Goal: Find specific page/section: Find specific page/section

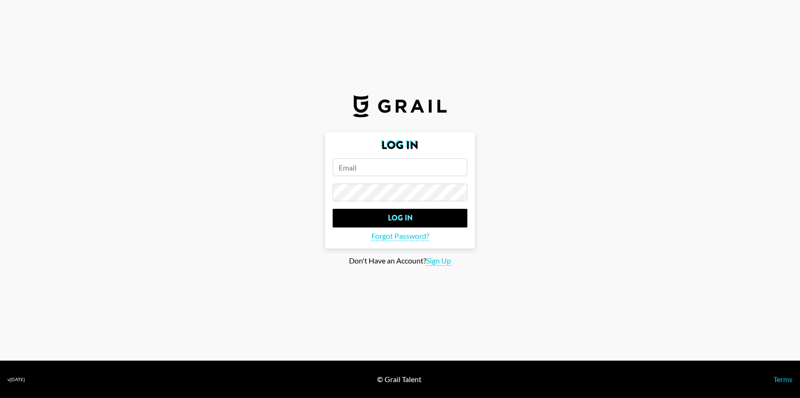
click at [374, 170] on input "email" at bounding box center [399, 168] width 135 height 18
type input "[PERSON_NAME][EMAIL_ADDRESS][DOMAIN_NAME]"
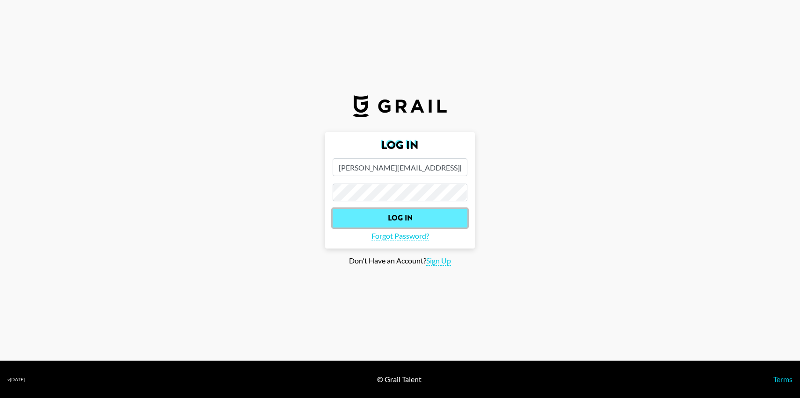
click at [401, 222] on input "Log In" at bounding box center [399, 218] width 135 height 19
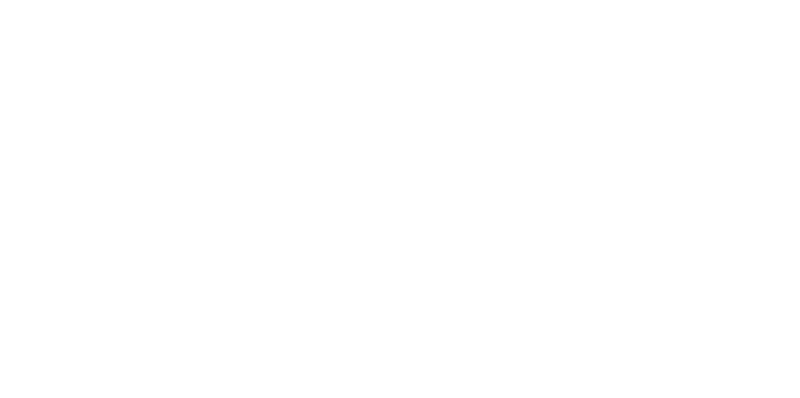
select select "Song"
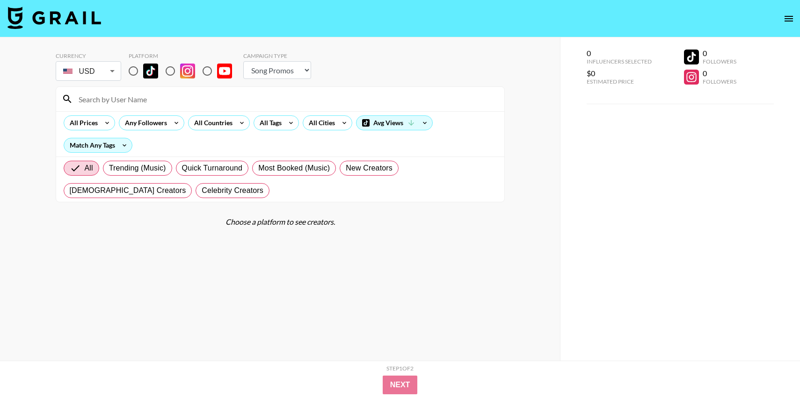
click at [133, 71] on input "radio" at bounding box center [133, 71] width 20 height 20
radio input "true"
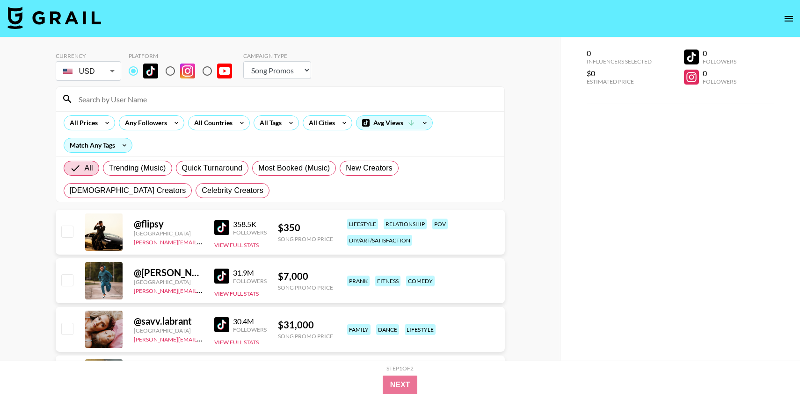
click at [195, 112] on div "All Prices Any Followers All Countries All Tags All Cities Avg Views Match Any …" at bounding box center [280, 133] width 448 height 45
click at [195, 99] on input at bounding box center [286, 99] width 426 height 15
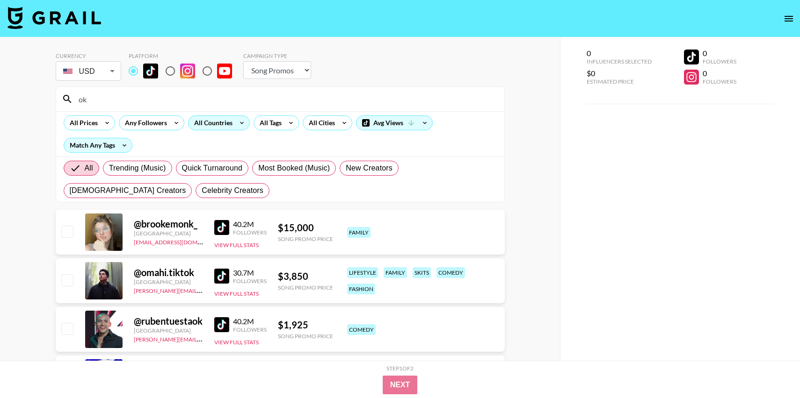
type input "o"
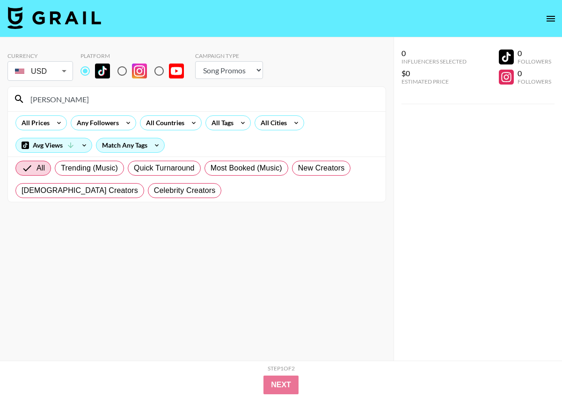
click at [123, 101] on input "[PERSON_NAME]" at bounding box center [202, 99] width 355 height 15
paste input "drea_"
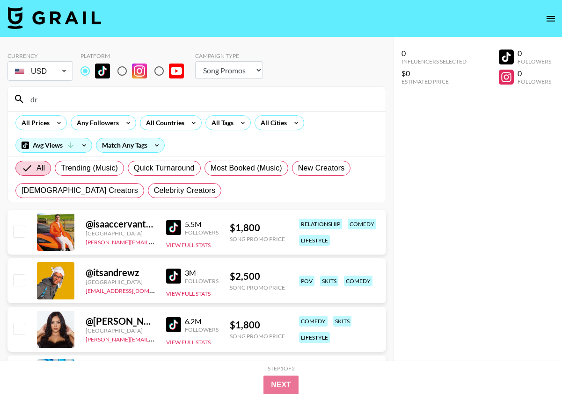
type input "d"
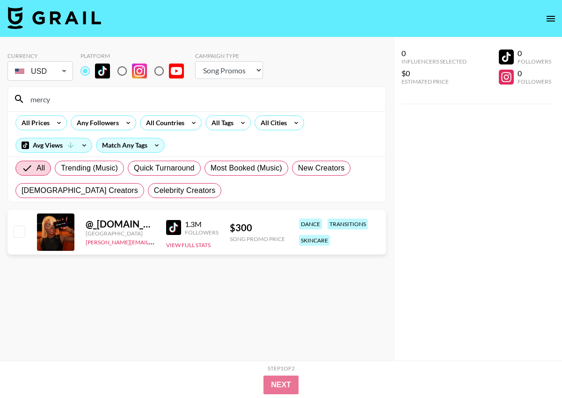
click at [99, 98] on input "mercy" at bounding box center [202, 99] width 355 height 15
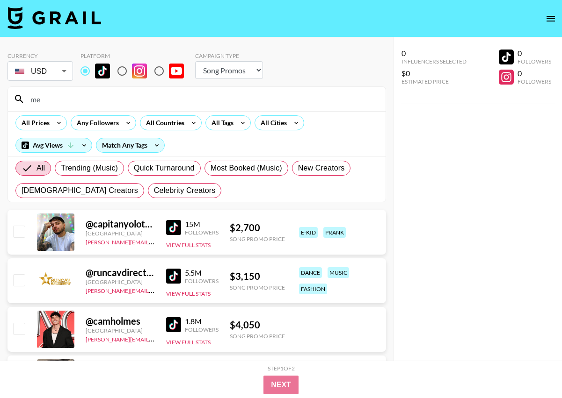
type input "m"
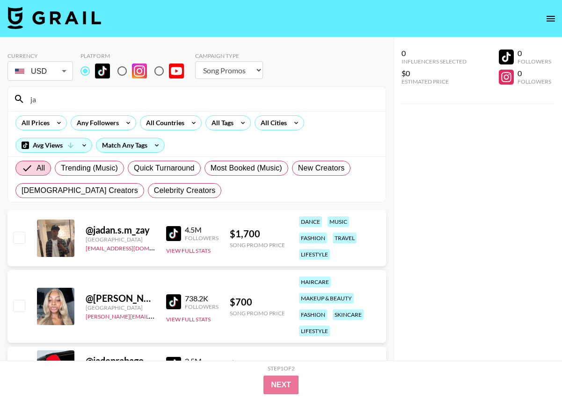
type input "j"
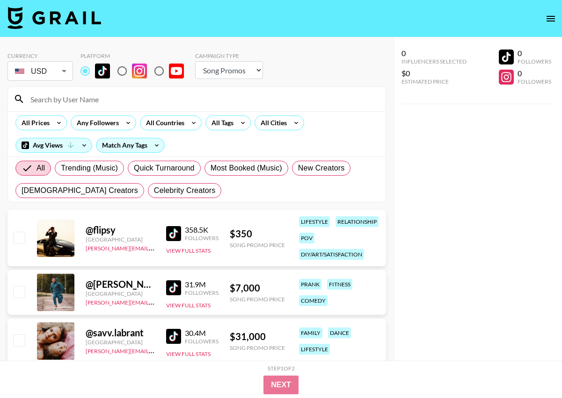
type input "m"
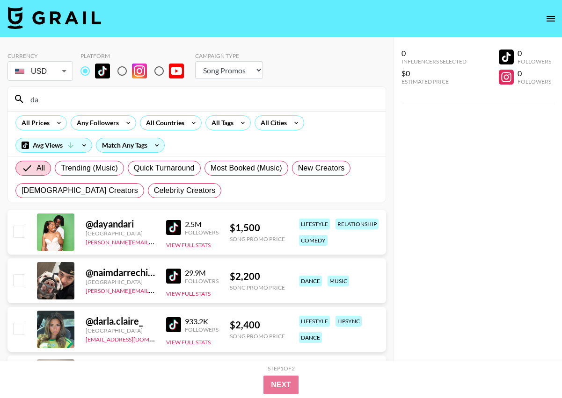
type input "d"
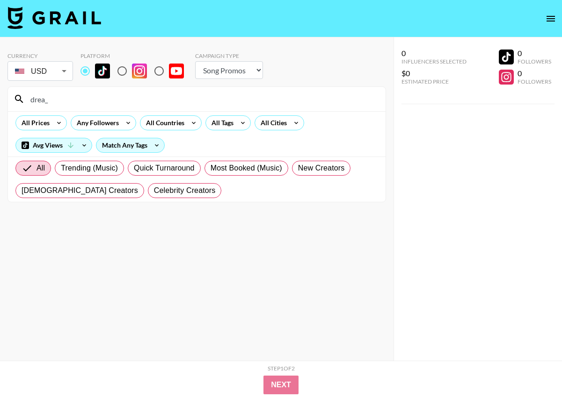
type input "drea_"
